Goal: Task Accomplishment & Management: Use online tool/utility

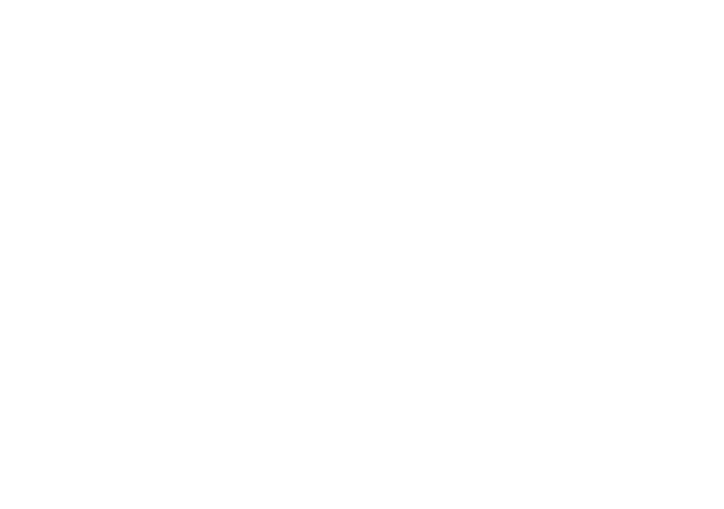
click at [574, 3] on html at bounding box center [362, 1] width 724 height 3
click at [646, 3] on html at bounding box center [362, 1] width 724 height 3
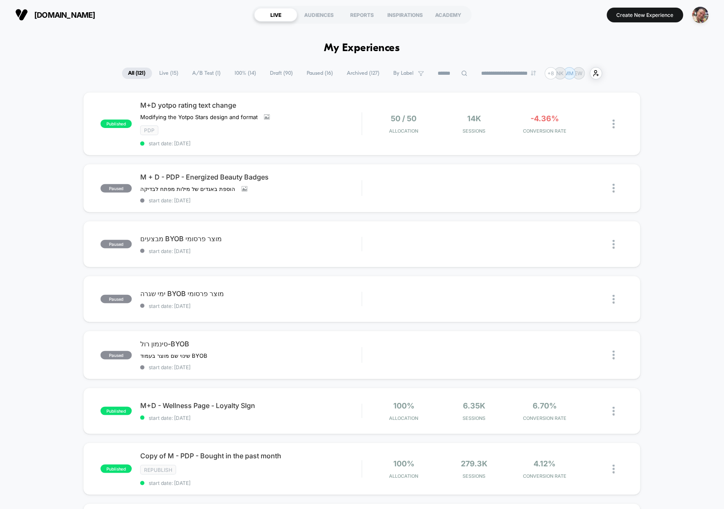
click at [277, 72] on span "Draft ( 90 )" at bounding box center [281, 73] width 35 height 11
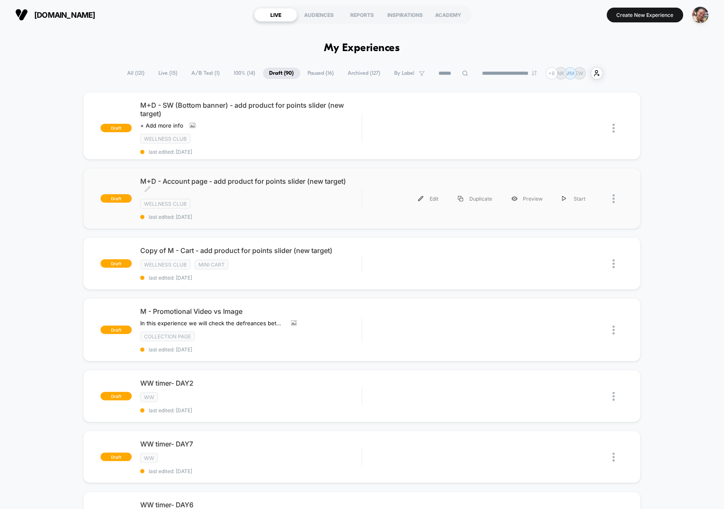
click at [272, 216] on span "last edited: [DATE]" at bounding box center [250, 217] width 221 height 6
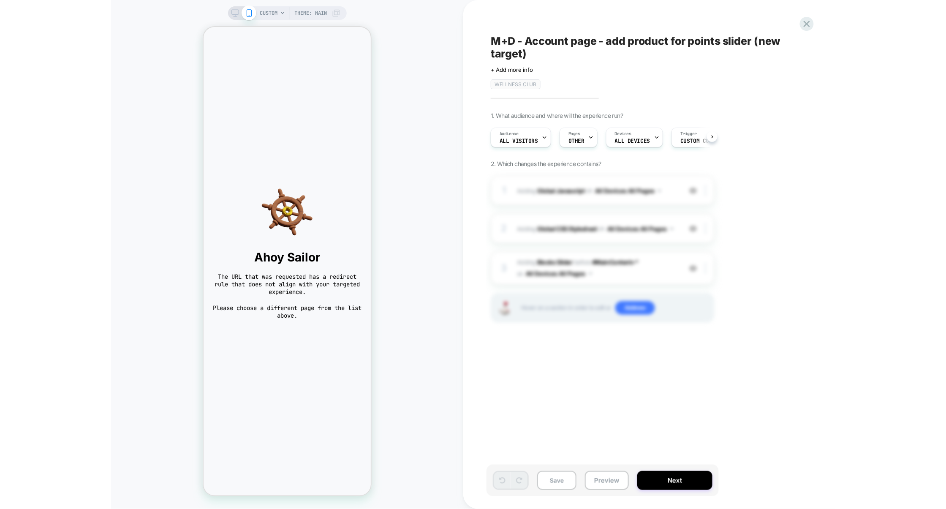
scroll to position [0, 0]
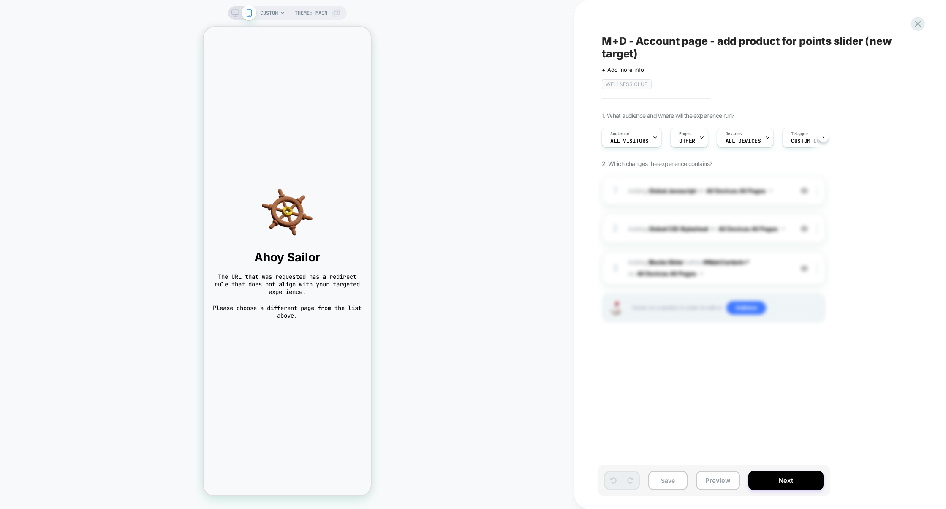
click at [278, 15] on div "CUSTOM Theme: MAIN" at bounding box center [300, 13] width 80 height 14
click at [270, 16] on span "CUSTOM" at bounding box center [269, 13] width 18 height 14
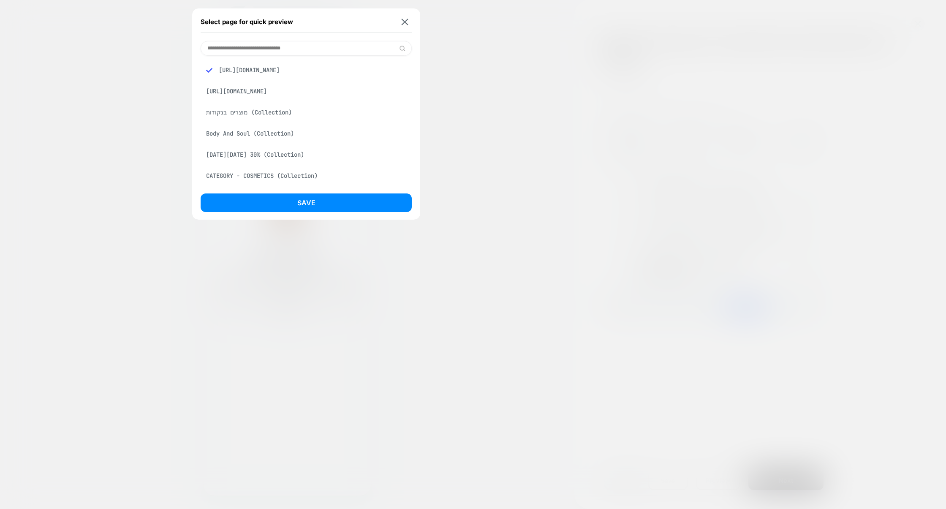
click at [244, 112] on div "מוצרים בנקודות (Collection)" at bounding box center [306, 112] width 211 height 16
click at [274, 208] on button "Save" at bounding box center [306, 203] width 211 height 19
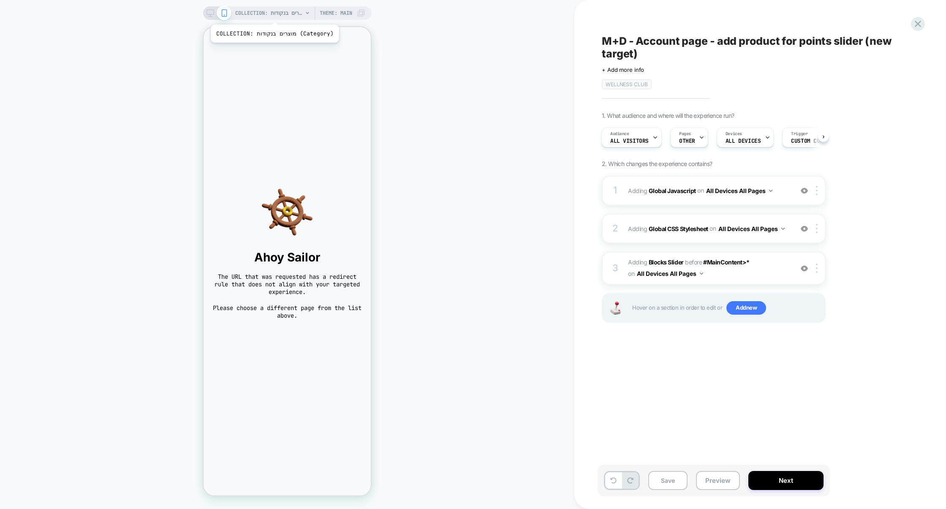
scroll to position [0, 1]
click at [278, 14] on span "COLLECTION: מוצרים בנקודות (Category)" at bounding box center [269, 13] width 68 height 14
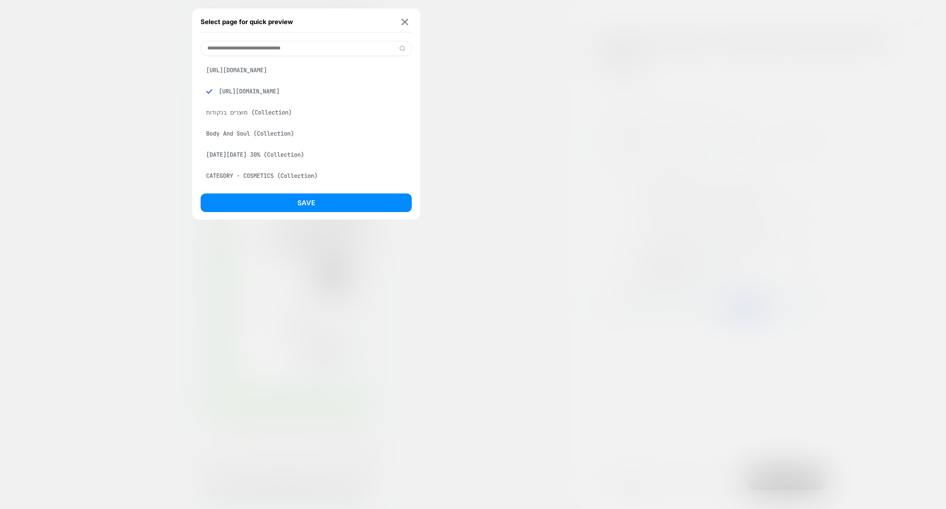
scroll to position [0, 0]
click at [295, 72] on div "[URL][DOMAIN_NAME]" at bounding box center [306, 70] width 211 height 16
click at [298, 204] on button "Save" at bounding box center [306, 203] width 211 height 19
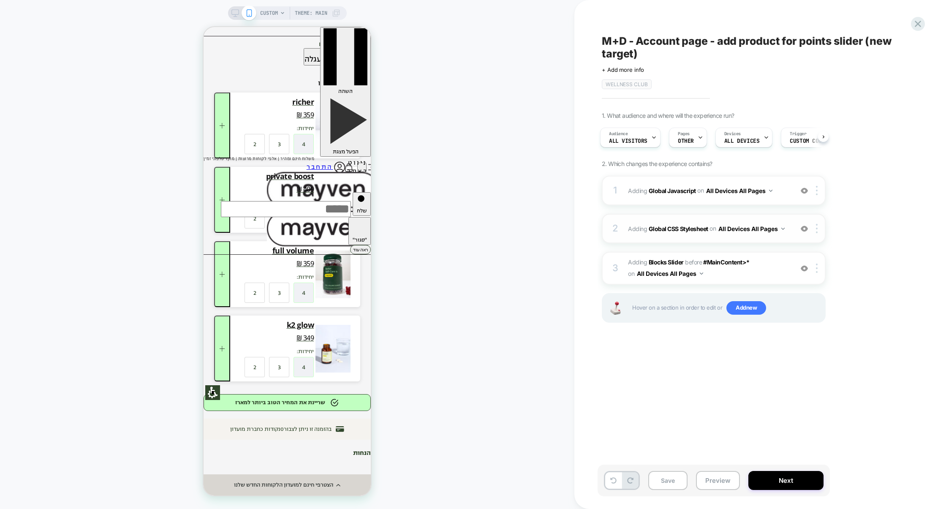
click at [688, 242] on div "2 Adding Global CSS Stylesheet on All Devices All Pages Add Before Add After Ta…" at bounding box center [714, 229] width 224 height 30
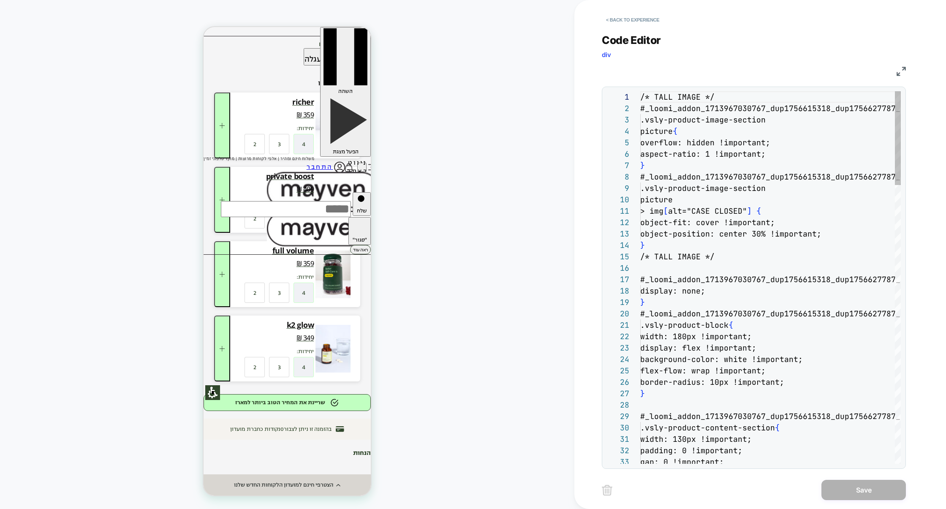
scroll to position [114, 0]
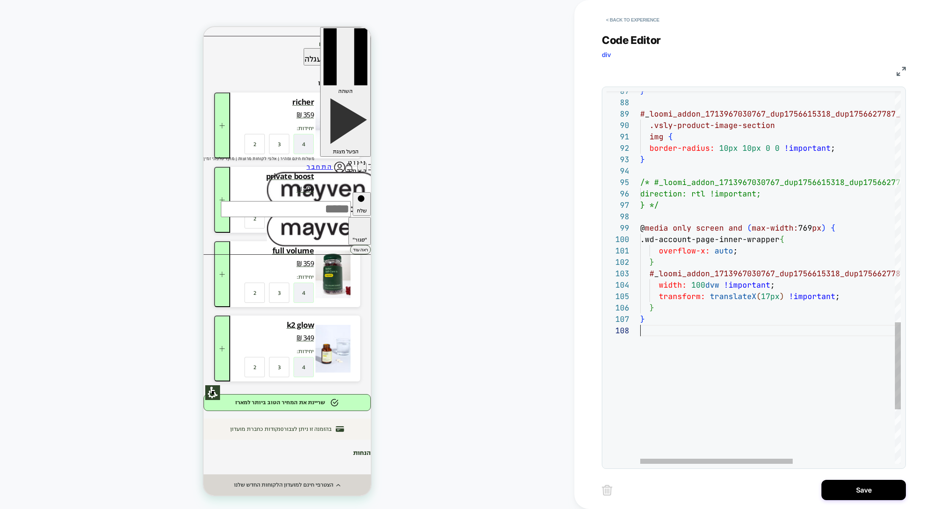
scroll to position [80, 0]
type textarea "**********"
click at [724, 496] on button "Save" at bounding box center [864, 490] width 85 height 20
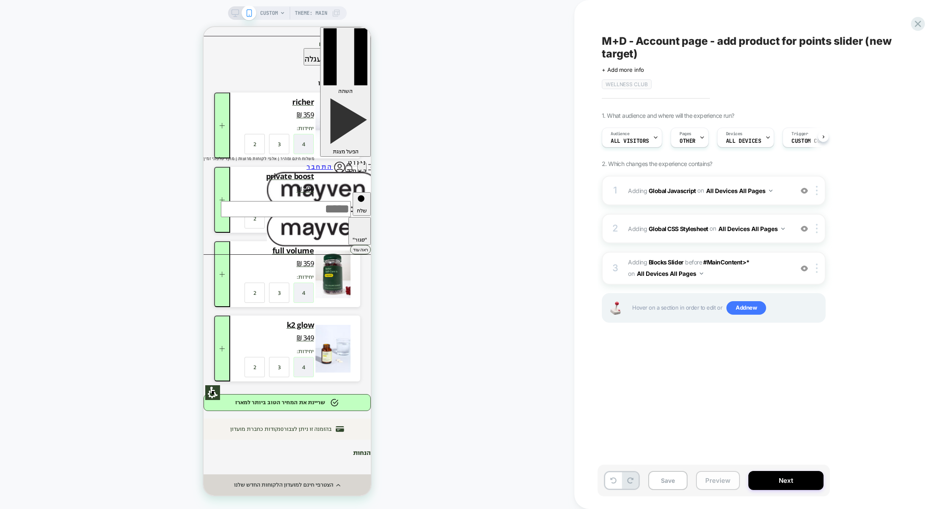
scroll to position [0, 0]
click at [720, 484] on button "Preview" at bounding box center [718, 480] width 44 height 19
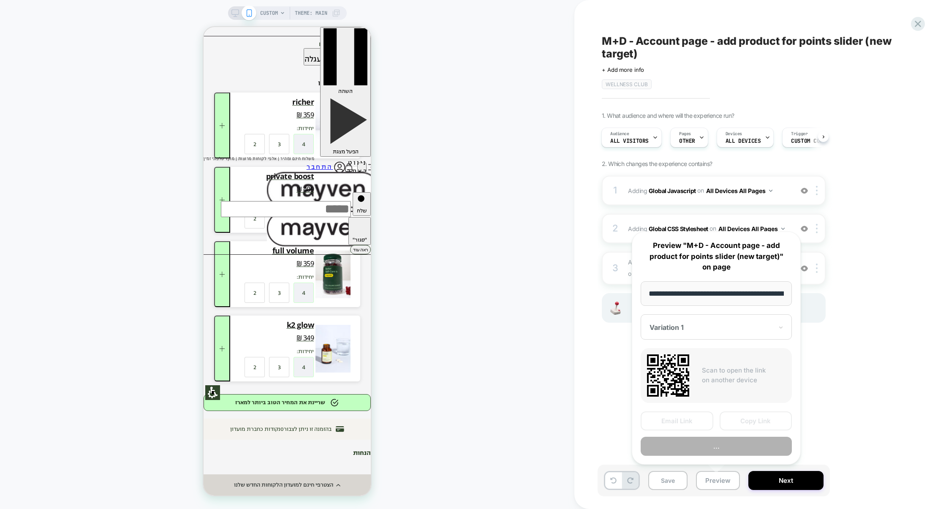
scroll to position [0, 48]
click at [723, 450] on button "Preview" at bounding box center [716, 446] width 151 height 19
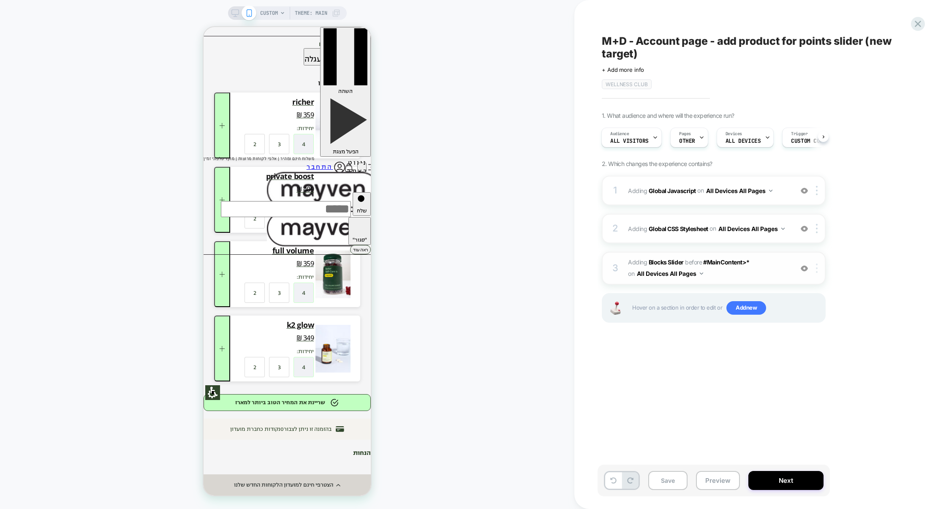
click at [724, 272] on img at bounding box center [817, 268] width 2 height 9
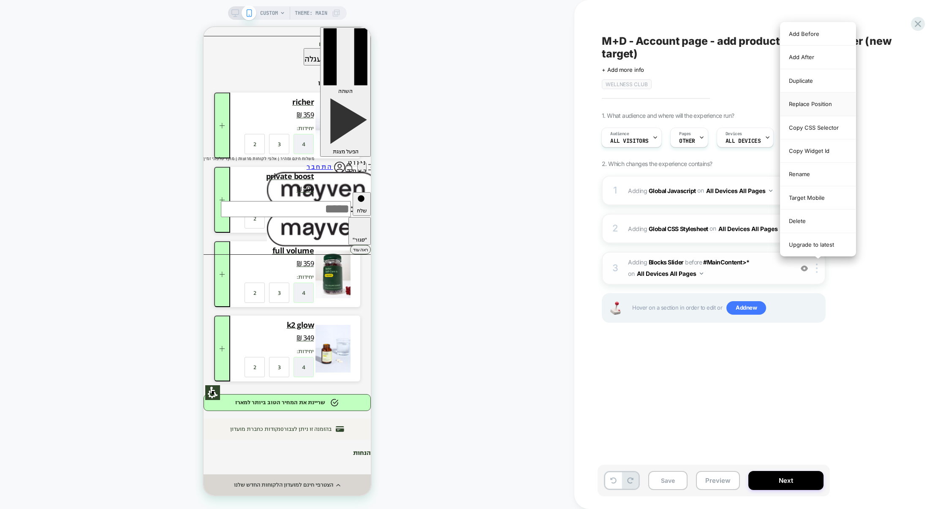
click at [724, 106] on div "Replace Position" at bounding box center [818, 104] width 75 height 23
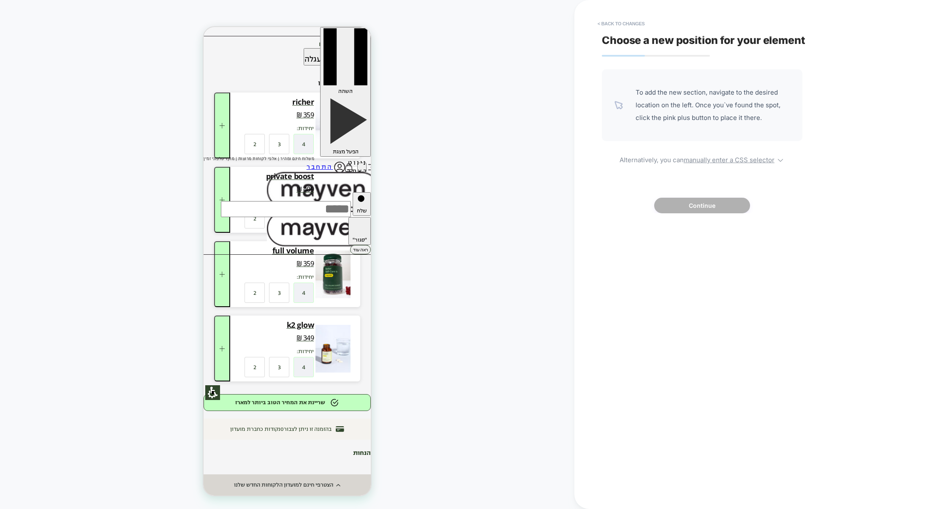
click at [708, 165] on div "To add the new section, navigate to the desired location on the left. Once you`…" at bounding box center [702, 141] width 201 height 144
click at [712, 164] on u "manually enter a CSS selector" at bounding box center [729, 160] width 91 height 8
select select "*******"
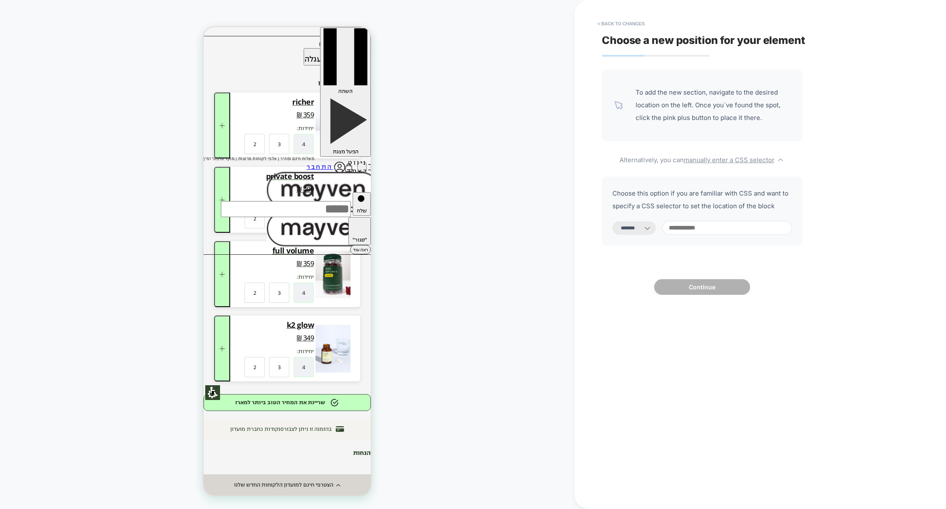
click at [694, 223] on input at bounding box center [728, 228] width 130 height 14
paste input "**********"
type input "**********"
select select "*********"
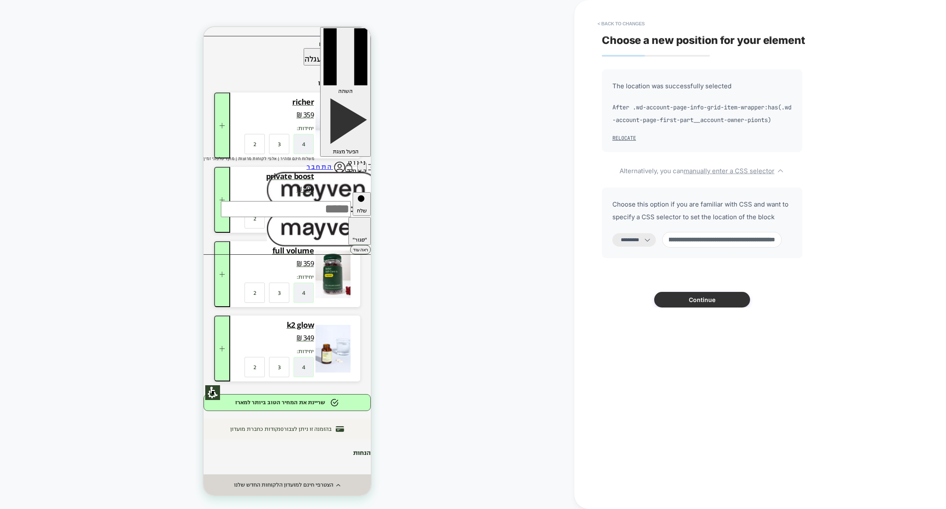
type input "**********"
click at [699, 302] on button "Continue" at bounding box center [703, 300] width 96 height 16
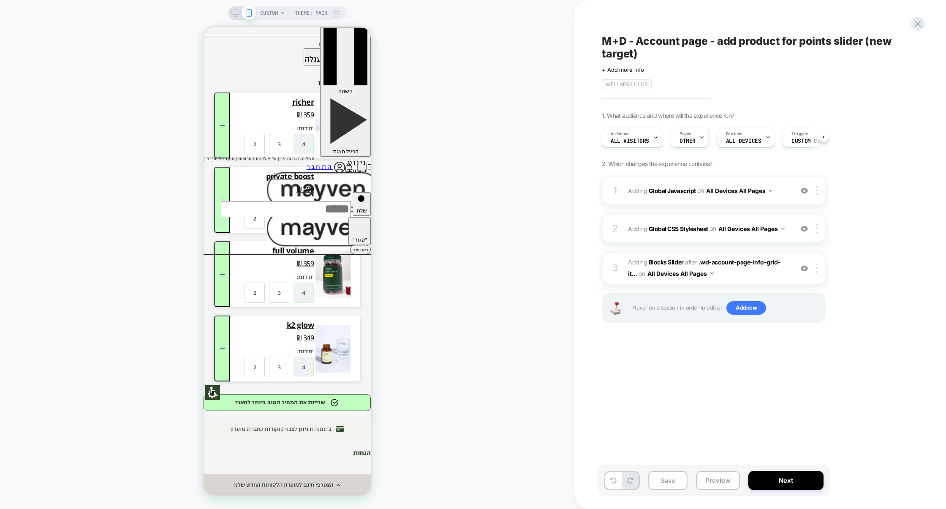
scroll to position [0, 0]
click at [668, 482] on button "Save" at bounding box center [668, 480] width 39 height 19
click at [707, 482] on button "Preview" at bounding box center [718, 480] width 44 height 19
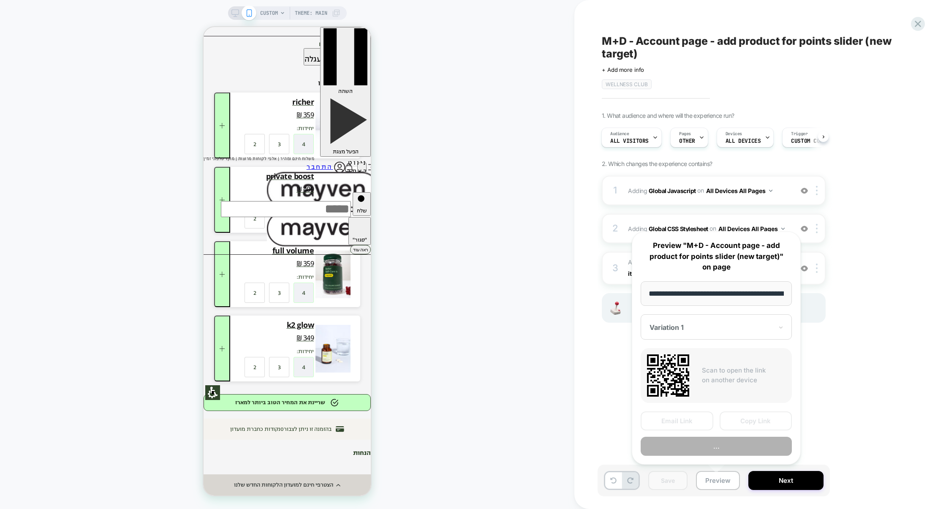
scroll to position [0, 48]
click at [724, 449] on button "Preview" at bounding box center [716, 446] width 151 height 19
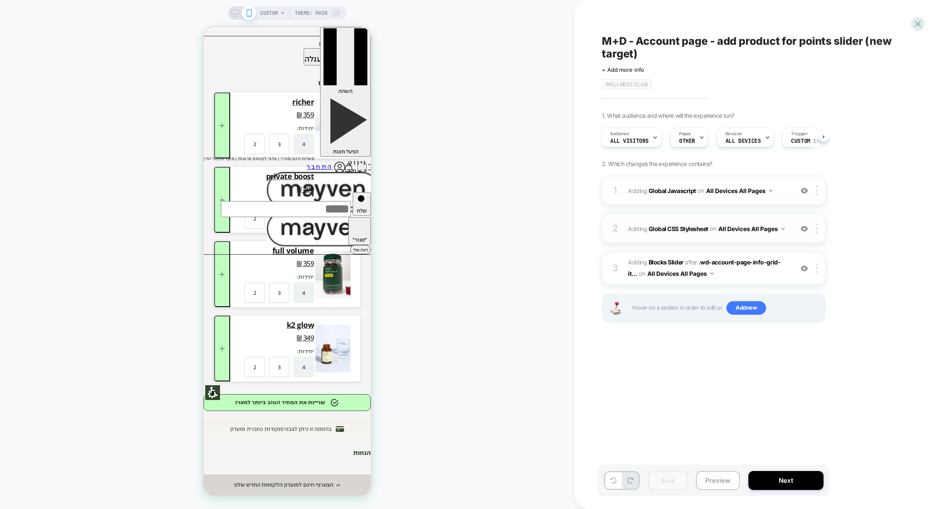
click at [704, 243] on div "2 Adding Global CSS Stylesheet on All Devices All Pages Add Before Add After Ta…" at bounding box center [714, 229] width 224 height 30
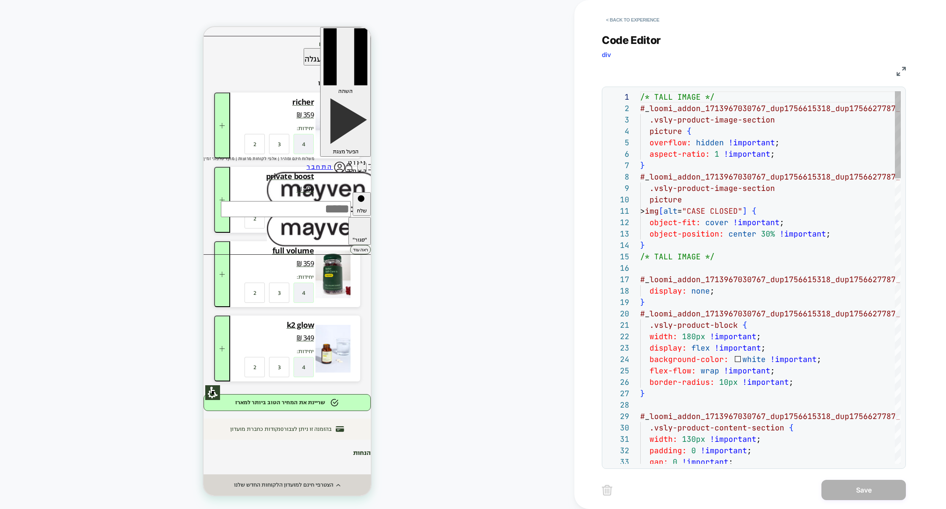
scroll to position [114, 0]
click at [724, 68] on img at bounding box center [901, 71] width 9 height 9
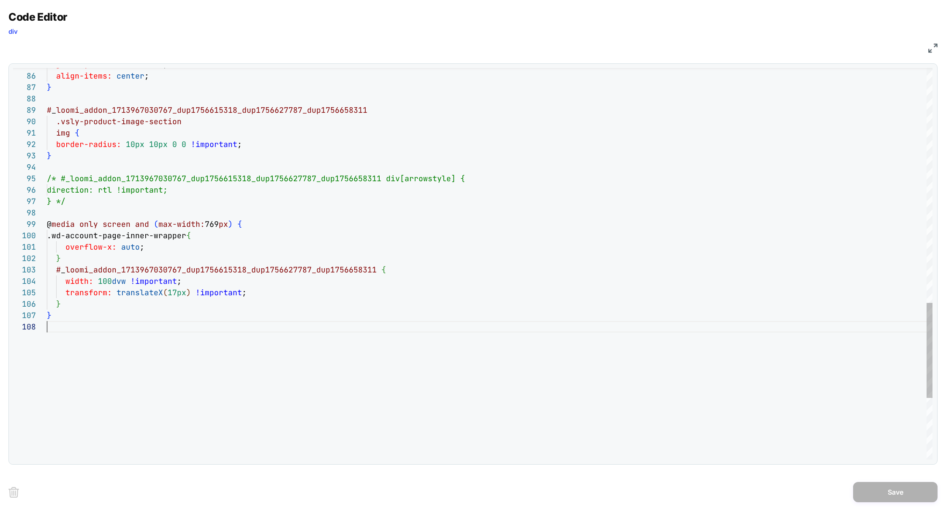
scroll to position [80, 0]
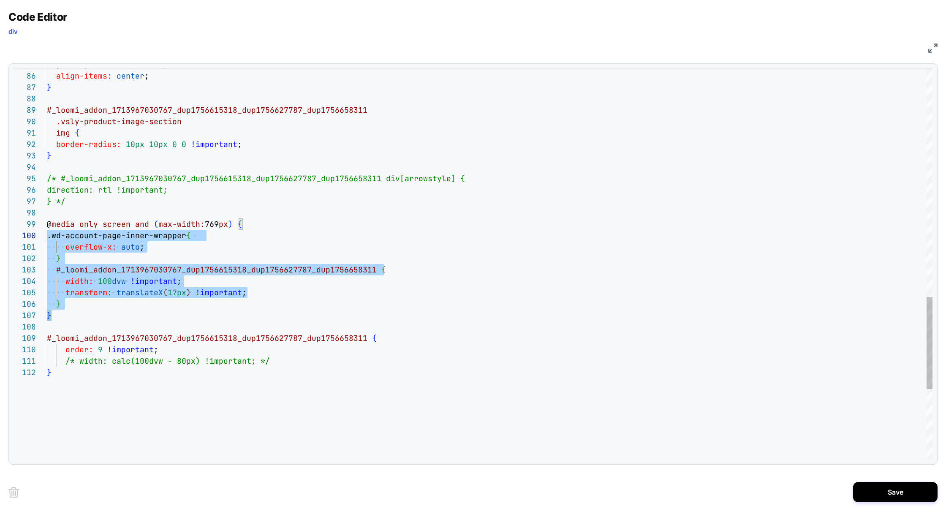
scroll to position [91, 0]
drag, startPoint x: 90, startPoint y: 319, endPoint x: 32, endPoint y: 229, distance: 107.4
click at [32, 229] on div "85 86 87 88 89 90 91 92 93 94 95 96 97 98 99 100 101 102 103 104 105 106 107 10…" at bounding box center [473, 264] width 920 height 392
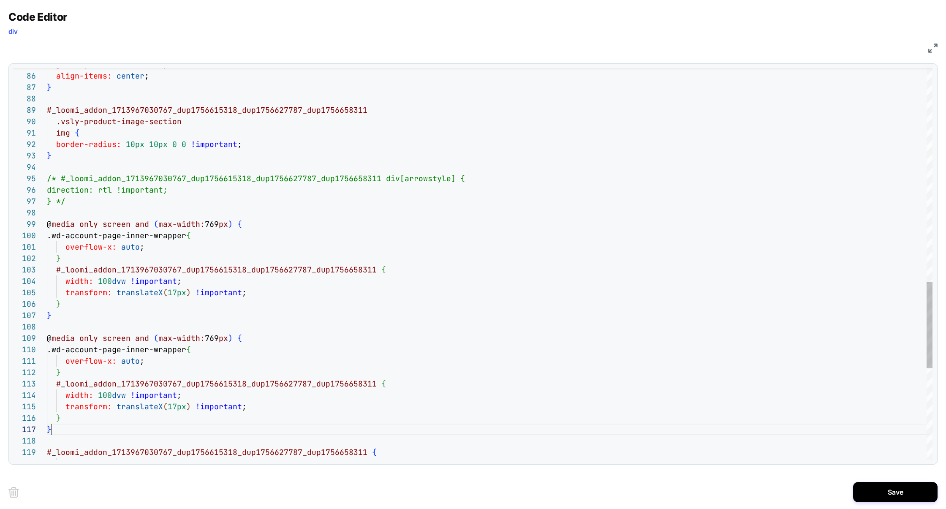
scroll to position [68, 4]
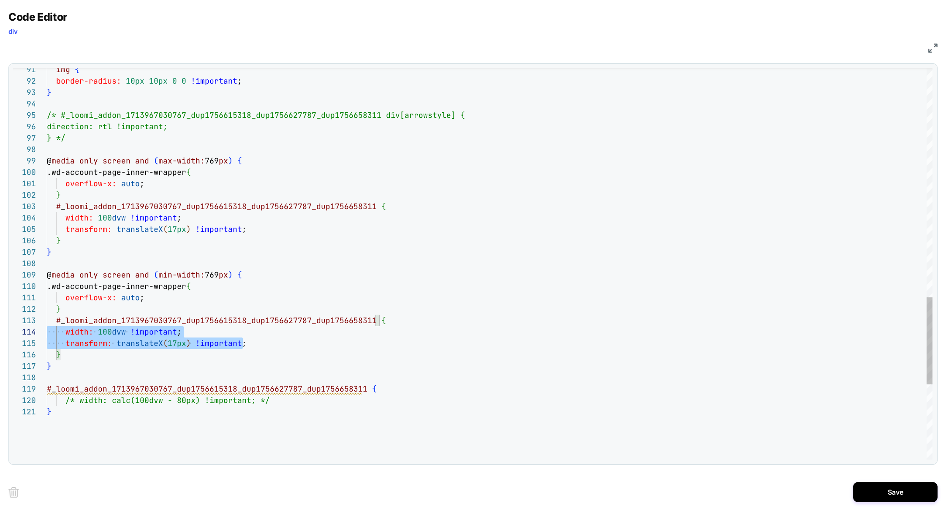
scroll to position [34, 0]
drag, startPoint x: 256, startPoint y: 344, endPoint x: 43, endPoint y: 329, distance: 213.1
click at [43, 329] on div "91 92 93 94 95 96 97 98 99 100 101 102 103 104 105 106 107 108 109 110 111 112 …" at bounding box center [473, 264] width 920 height 392
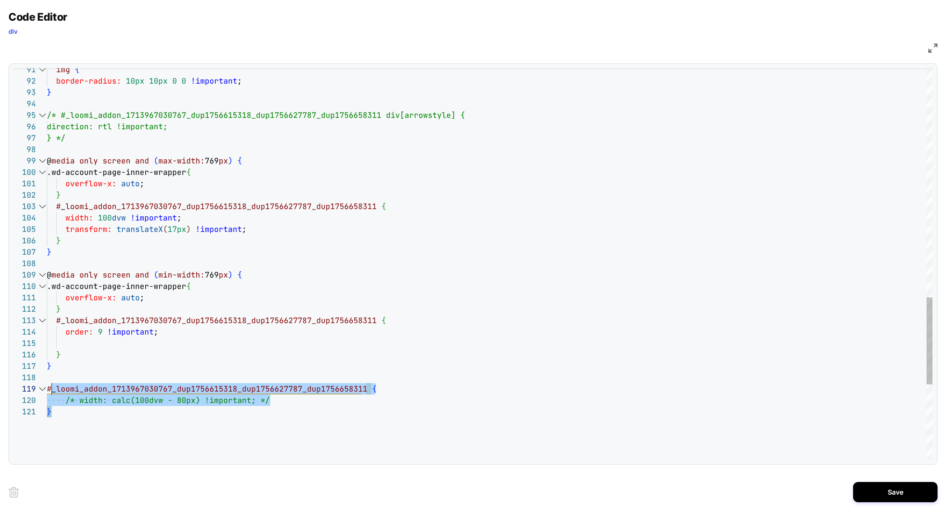
scroll to position [80, 0]
drag, startPoint x: 76, startPoint y: 412, endPoint x: 38, endPoint y: 379, distance: 50.1
click at [38, 379] on div "91 92 93 94 95 96 97 98 99 100 101 102 103 104 105 106 107 108 109 110 111 112 …" at bounding box center [473, 264] width 920 height 392
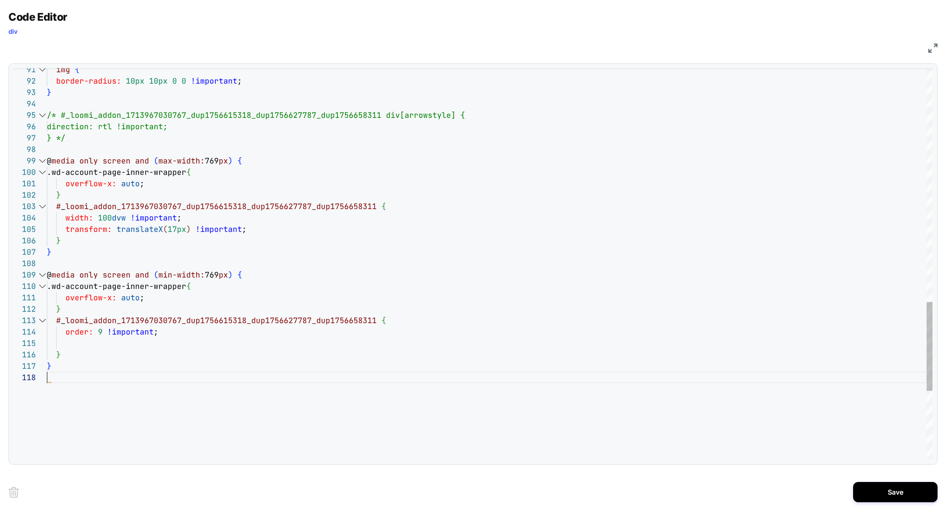
scroll to position [68, 4]
drag, startPoint x: 153, startPoint y: 299, endPoint x: 63, endPoint y: 300, distance: 90.0
click at [64, 300] on div "overflow-x: auto ;" at bounding box center [490, 297] width 886 height 11
type textarea "**********"
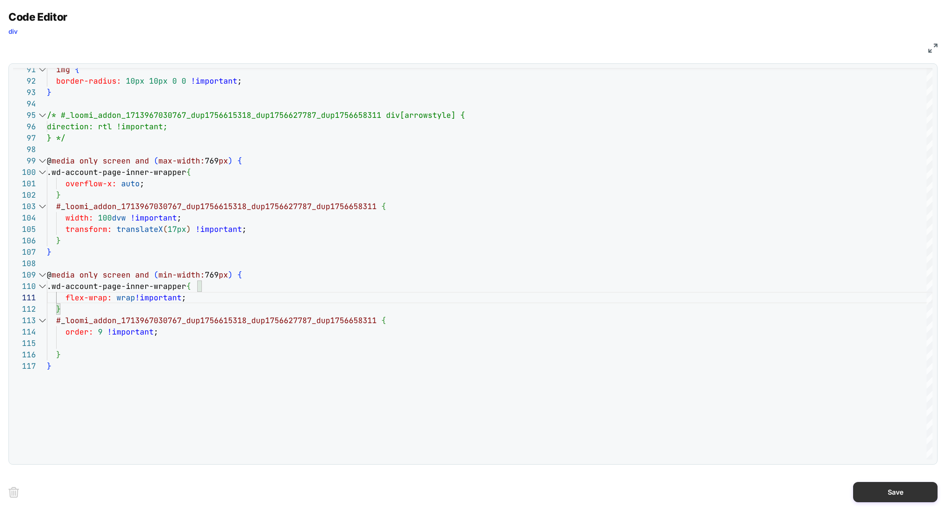
click at [724, 488] on button "Save" at bounding box center [896, 492] width 85 height 20
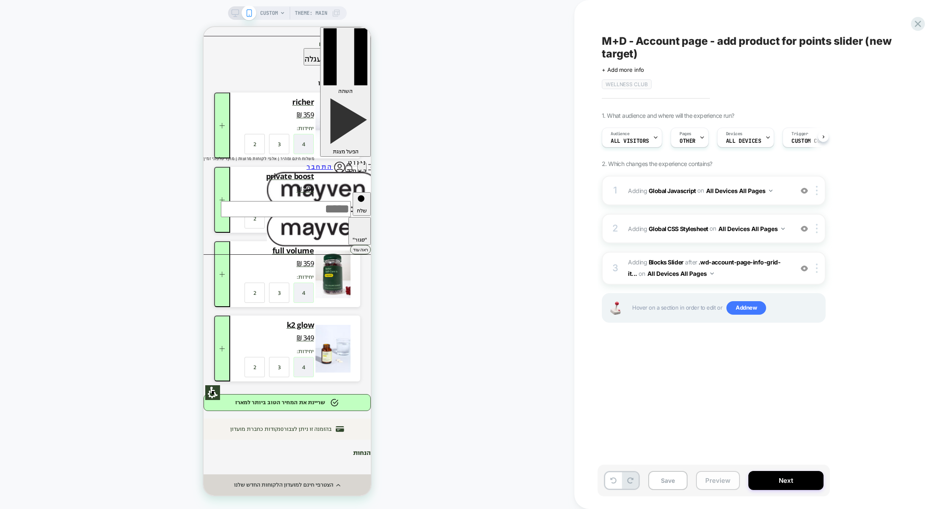
scroll to position [0, 0]
click at [724, 485] on button "Preview" at bounding box center [718, 480] width 44 height 19
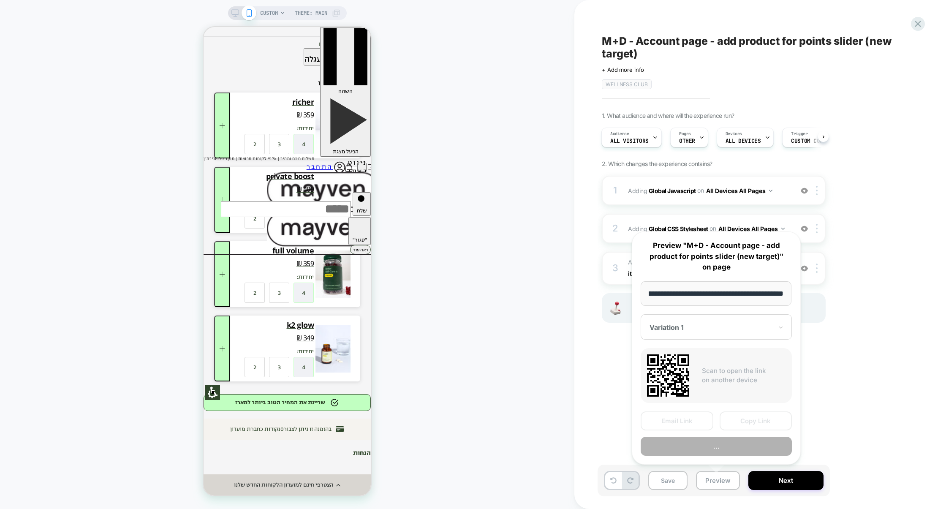
scroll to position [0, 0]
click at [724, 295] on div "M+D - Account page - add product for points slider (new target) Click to edit e…" at bounding box center [760, 254] width 317 height 509
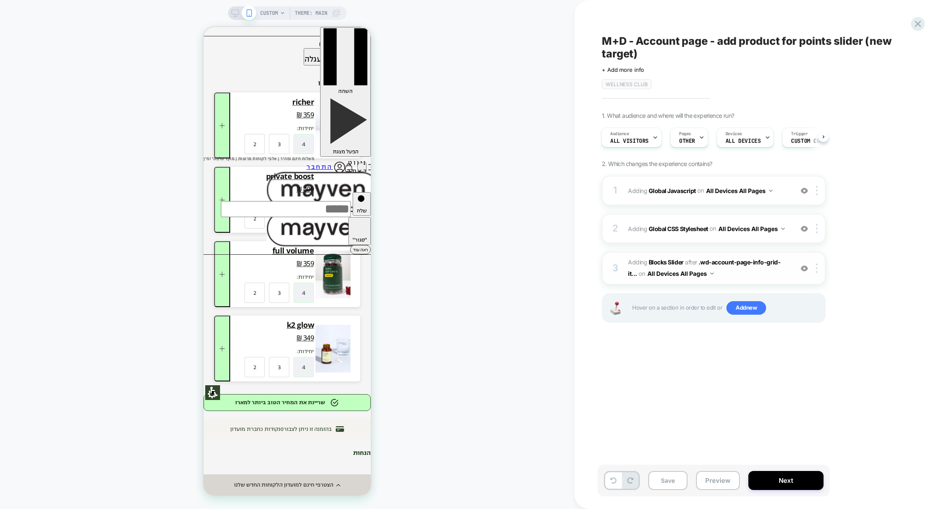
click at [724, 279] on span "#_loomi_addon_1713967030767_dup1756615318_dup1756627787_dup1756658311 Adding Bl…" at bounding box center [708, 268] width 161 height 23
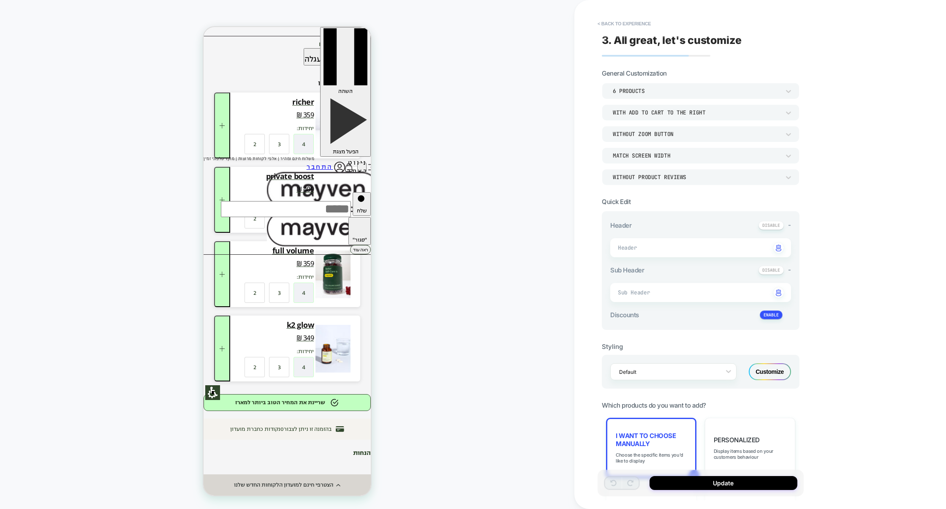
click at [660, 156] on div "Match Screen Width" at bounding box center [696, 155] width 167 height 7
click at [646, 198] on div "Match Parent Width" at bounding box center [701, 195] width 191 height 18
click at [724, 480] on button "Update" at bounding box center [724, 483] width 148 height 14
type textarea "*"
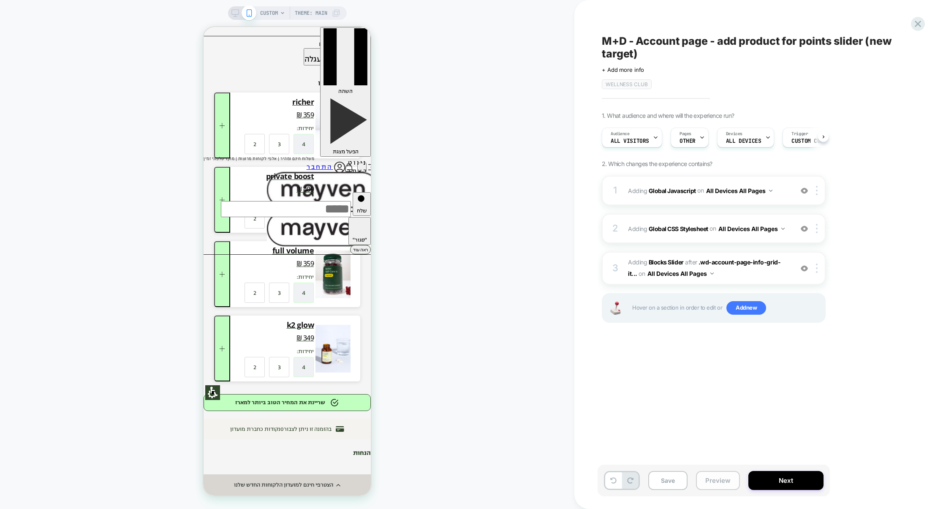
click at [702, 483] on button "Preview" at bounding box center [718, 480] width 44 height 19
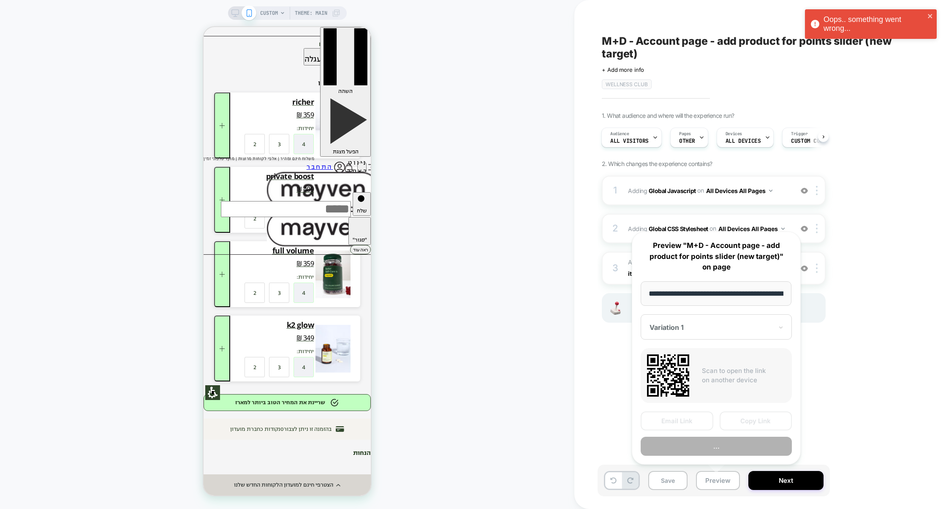
click at [724, 420] on div "M+D - Account page - add product for points slider (new target) Click to edit e…" at bounding box center [756, 254] width 317 height 492
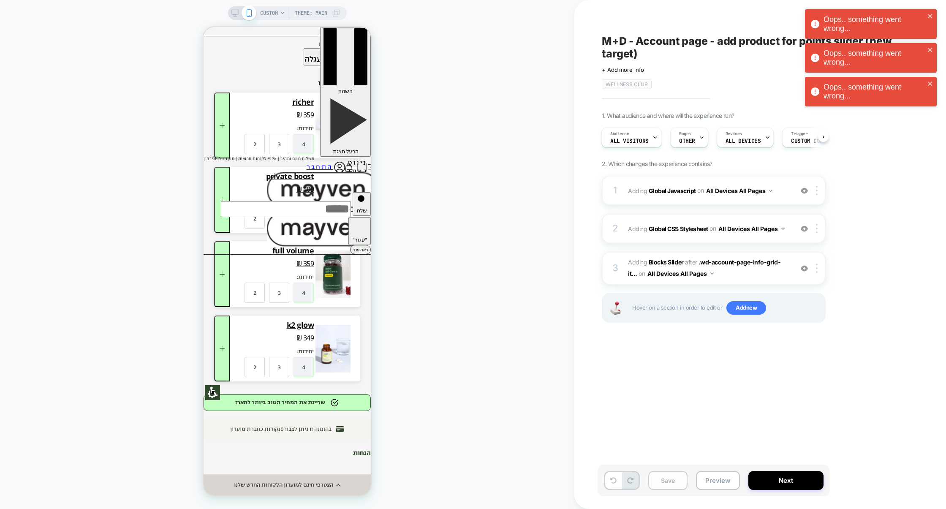
click at [660, 477] on button "Save" at bounding box center [668, 480] width 39 height 19
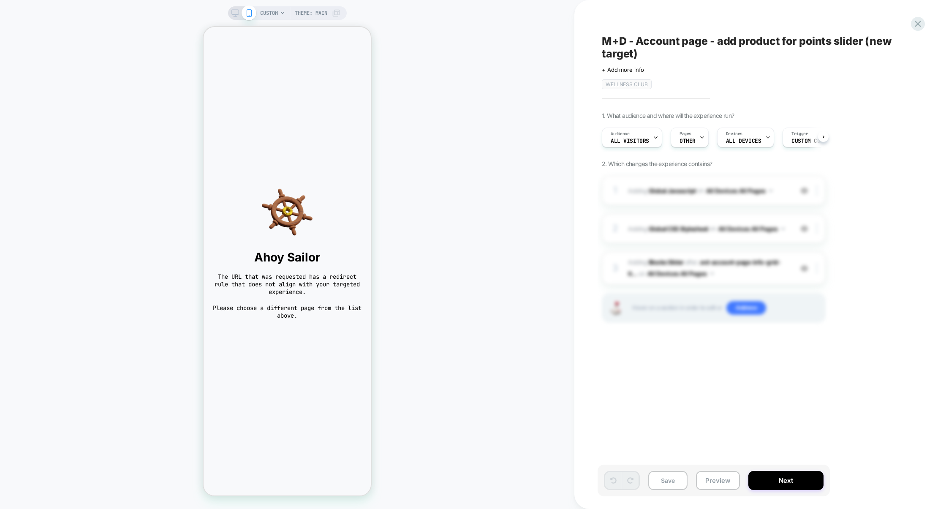
scroll to position [0, 0]
click at [279, 16] on div "CUSTOM Theme: MAIN" at bounding box center [300, 13] width 80 height 14
click at [276, 14] on span "CUSTOM" at bounding box center [269, 13] width 18 height 14
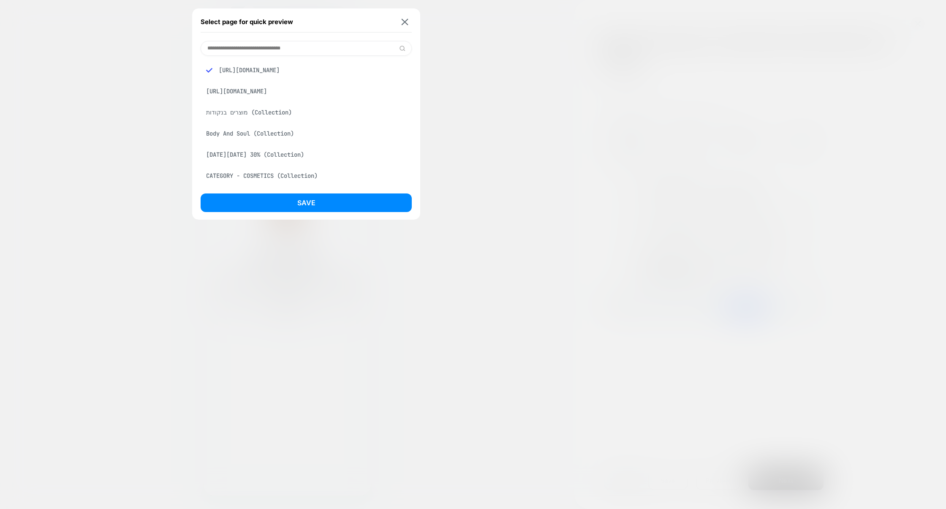
click at [262, 120] on div "מוצרים בנקודות (Collection)" at bounding box center [306, 112] width 211 height 16
click at [283, 188] on div "Select page for quick preview https://www.mayven.co.il/account https://www.mayv…" at bounding box center [306, 113] width 228 height 211
click at [283, 203] on button "Save" at bounding box center [306, 203] width 211 height 19
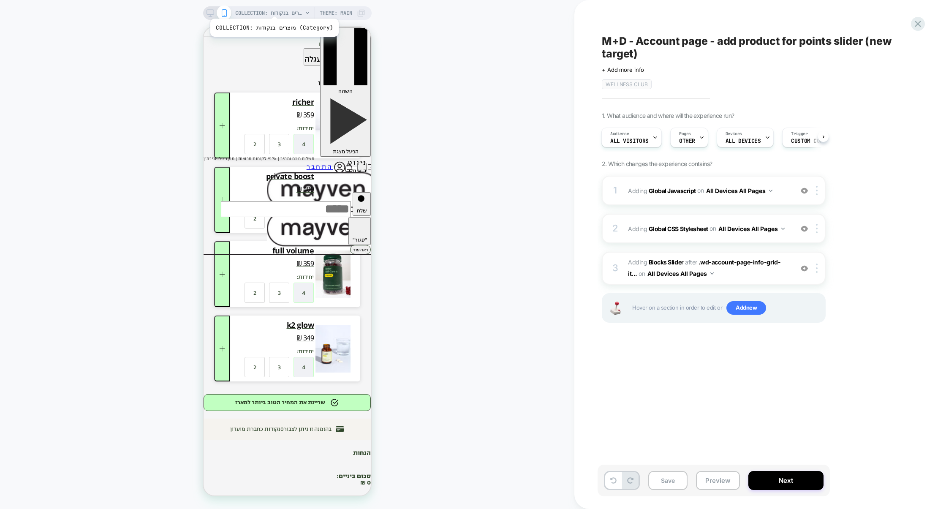
scroll to position [0, 1]
click at [276, 11] on span "COLLECTION: מוצרים בנקודות (Category)" at bounding box center [269, 13] width 68 height 14
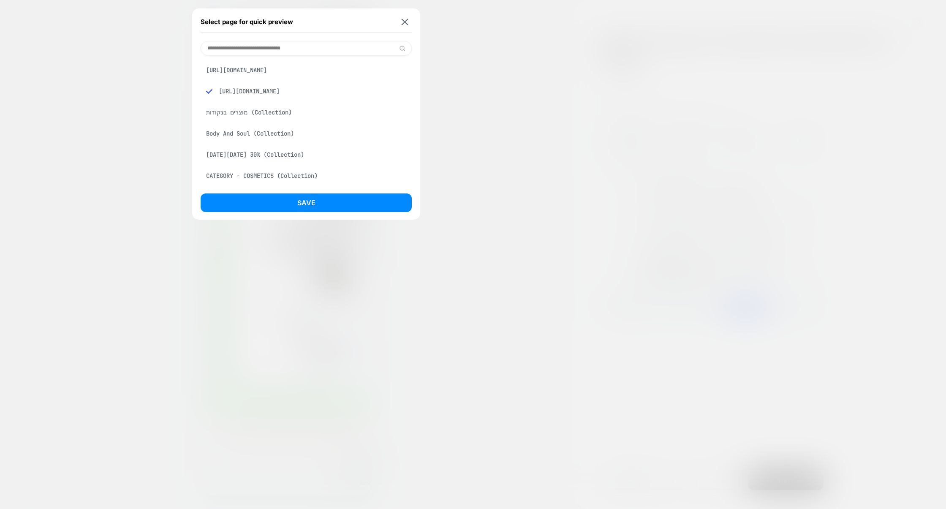
click at [253, 71] on div "[URL][DOMAIN_NAME]" at bounding box center [306, 70] width 211 height 16
click at [298, 205] on button "Save" at bounding box center [306, 203] width 211 height 19
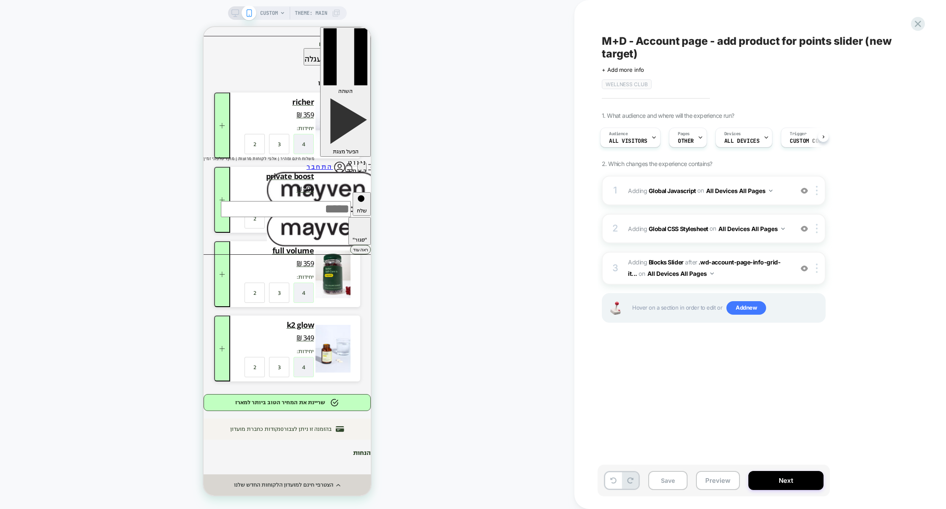
scroll to position [0, 0]
click at [679, 238] on div "2 Adding Global CSS Stylesheet on All Devices All Pages Add Before Add After Ta…" at bounding box center [714, 229] width 224 height 30
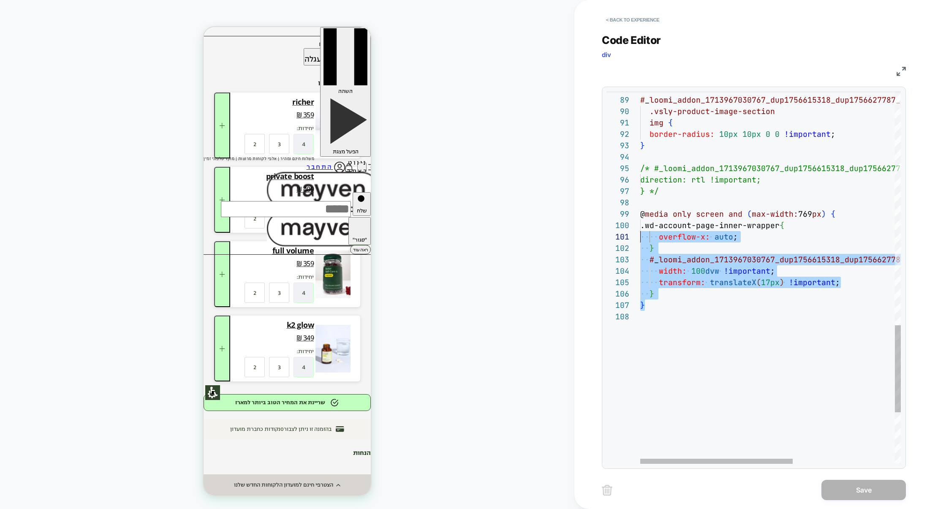
scroll to position [91, 0]
drag, startPoint x: 664, startPoint y: 308, endPoint x: 639, endPoint y: 215, distance: 96.7
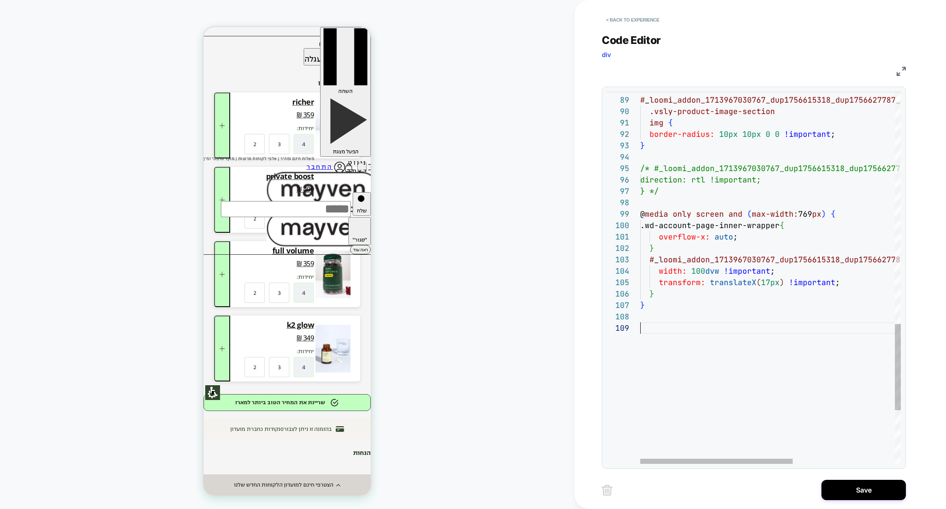
scroll to position [68, 4]
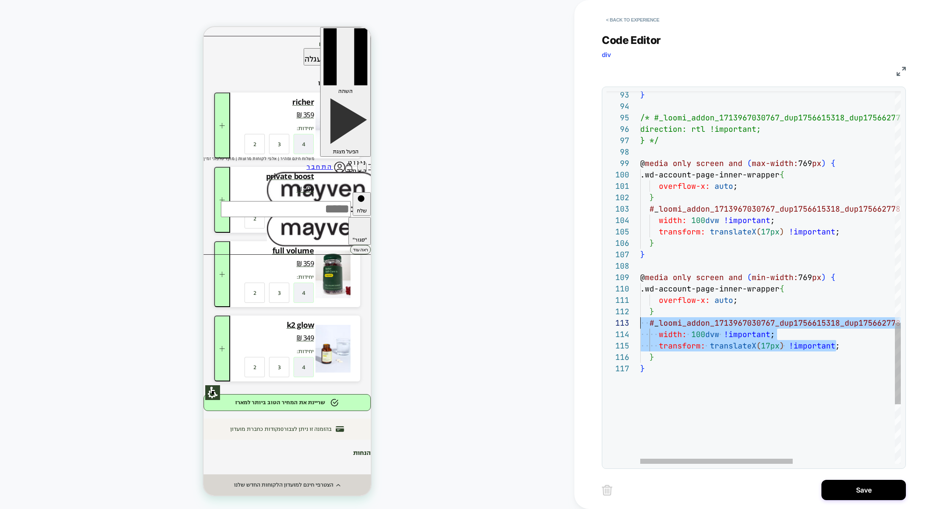
scroll to position [23, 0]
drag, startPoint x: 859, startPoint y: 349, endPoint x: 570, endPoint y: 327, distance: 290.8
click at [569, 327] on div "CUSTOM Theme: MAIN < Back to experience Code Editor div CSS 108 107 106 104 105…" at bounding box center [473, 254] width 946 height 509
drag, startPoint x: 845, startPoint y: 349, endPoint x: 602, endPoint y: 332, distance: 244.0
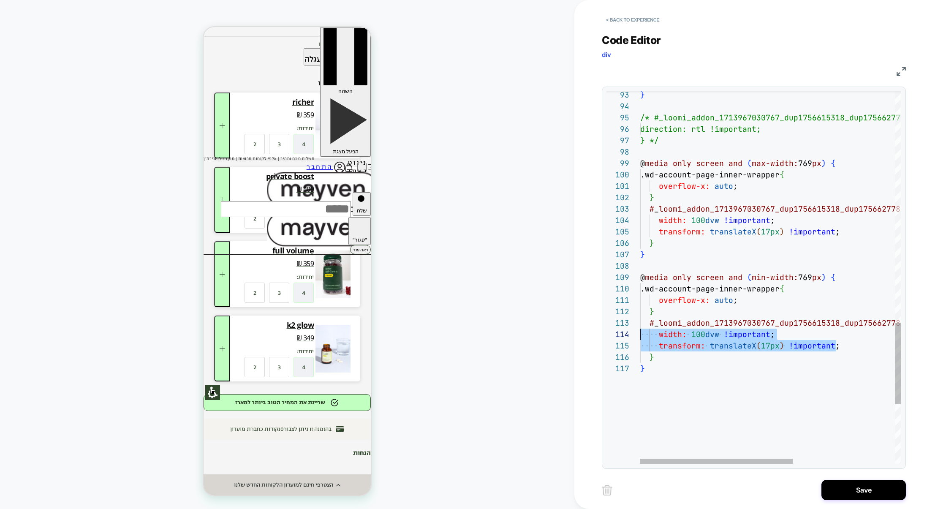
click at [601, 332] on div "< Back to experience Code Editor div CSS 108 107 106 104 105 103 102 101 99 100…" at bounding box center [761, 254] width 372 height 509
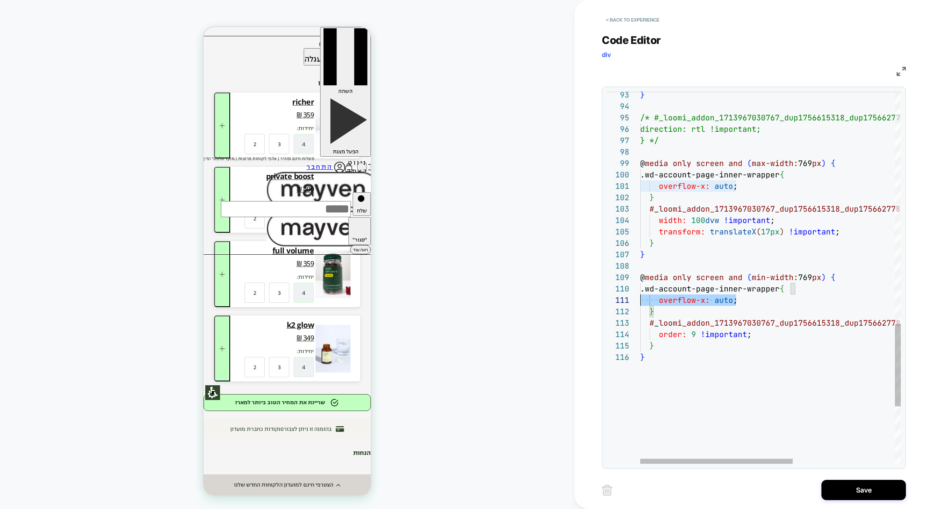
scroll to position [0, 0]
drag, startPoint x: 745, startPoint y: 303, endPoint x: 576, endPoint y: 303, distance: 168.6
click at [576, 303] on div "**********" at bounding box center [761, 254] width 372 height 509
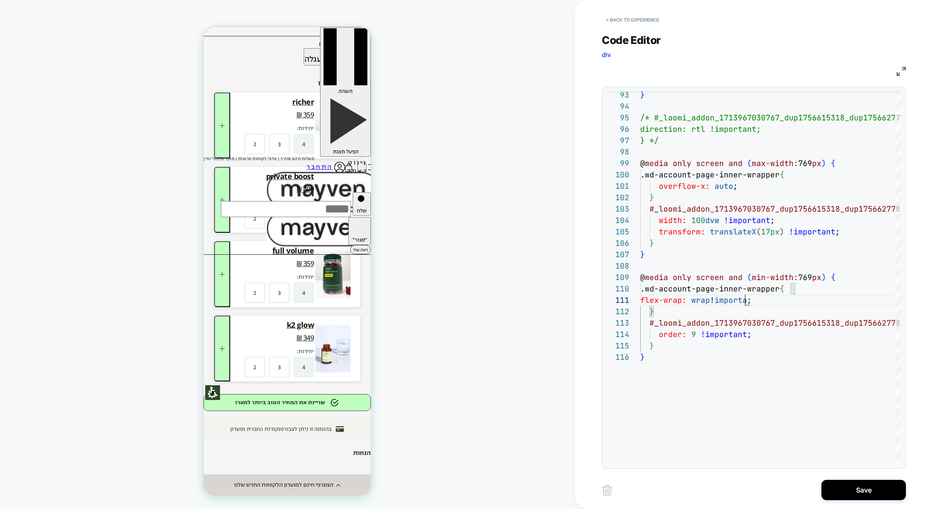
scroll to position [0, 114]
type textarea "**********"
click at [878, 496] on button "Save" at bounding box center [864, 490] width 85 height 20
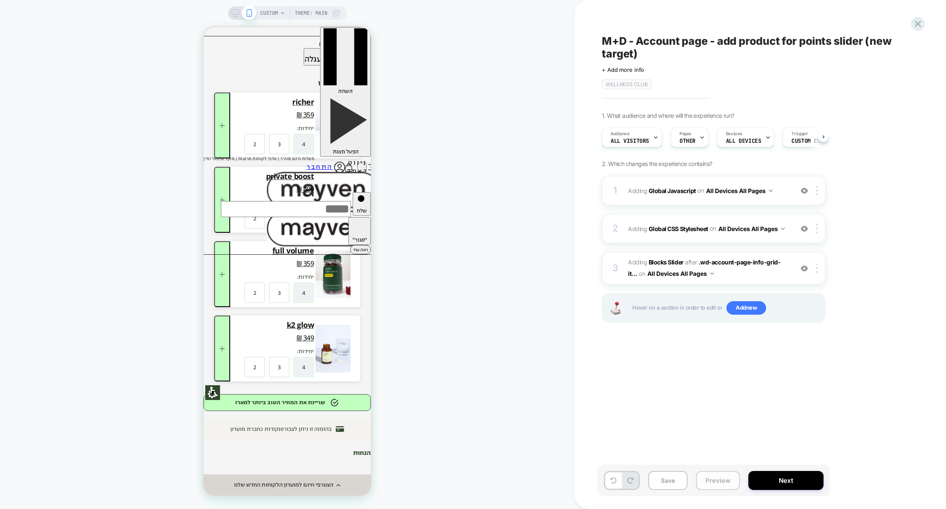
scroll to position [0, 0]
click at [708, 478] on button "Preview" at bounding box center [718, 480] width 44 height 19
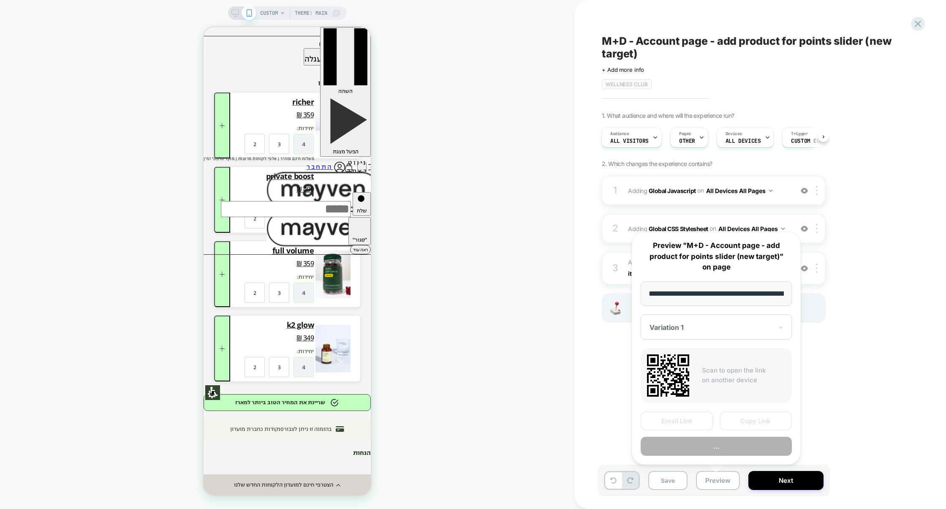
scroll to position [0, 48]
click at [857, 402] on div "M+D - Account page - add product for points slider (new target) Click to edit e…" at bounding box center [756, 254] width 317 height 492
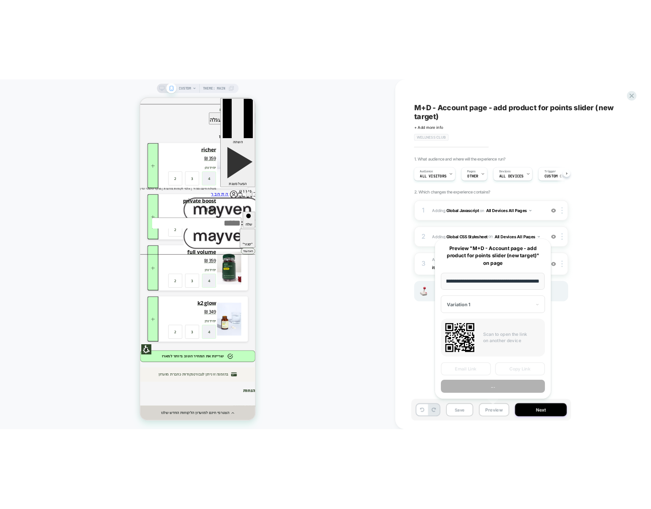
scroll to position [0, 0]
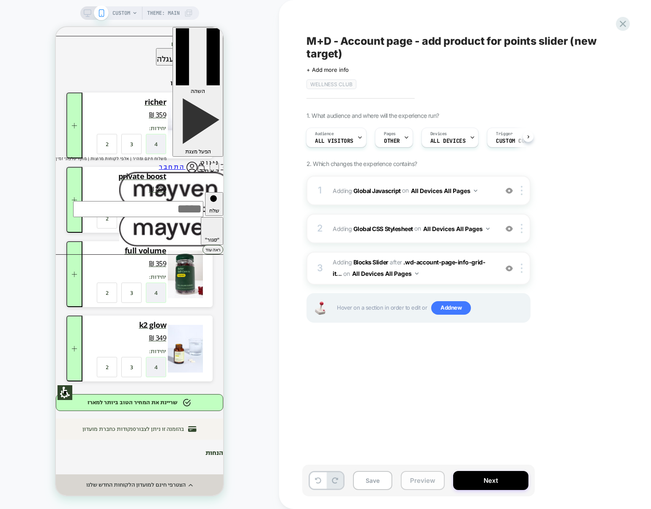
click at [431, 478] on button "Preview" at bounding box center [423, 480] width 44 height 19
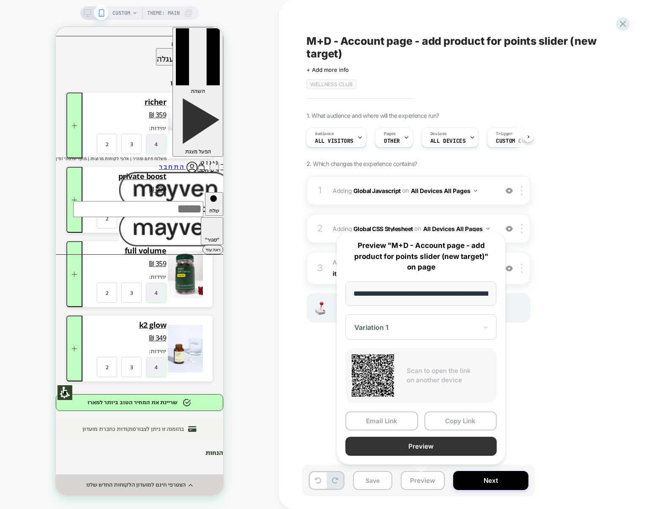
click at [446, 442] on button "Preview" at bounding box center [420, 446] width 151 height 19
